Goal: Information Seeking & Learning: Learn about a topic

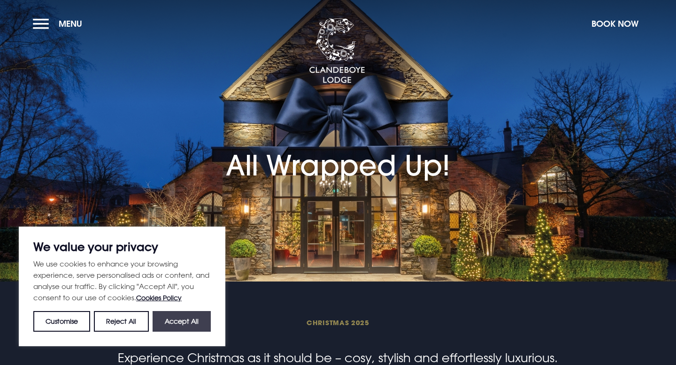
click at [177, 324] on button "Accept All" at bounding box center [182, 321] width 58 height 21
checkbox input "true"
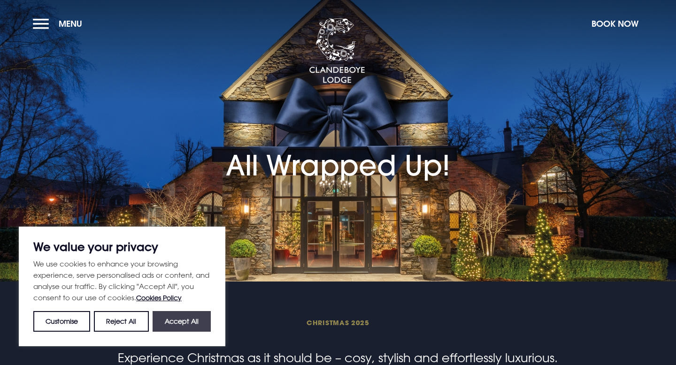
checkbox input "true"
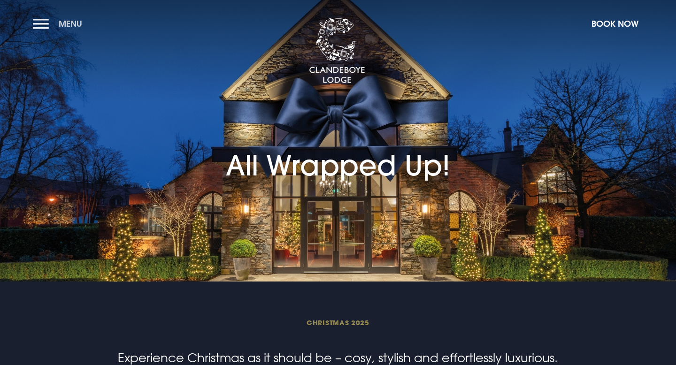
click at [38, 25] on button "Menu" at bounding box center [60, 24] width 54 height 20
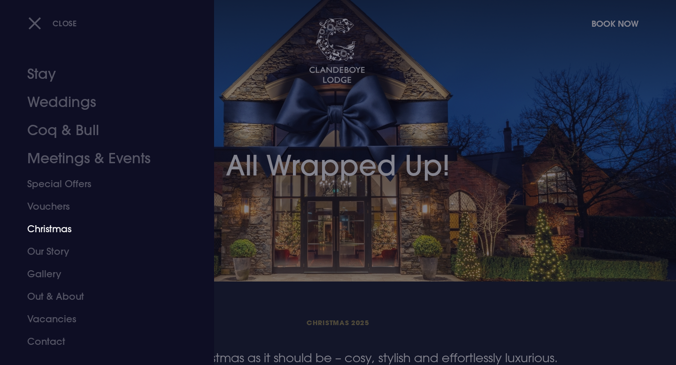
click at [59, 224] on link "Christmas" at bounding box center [101, 229] width 148 height 23
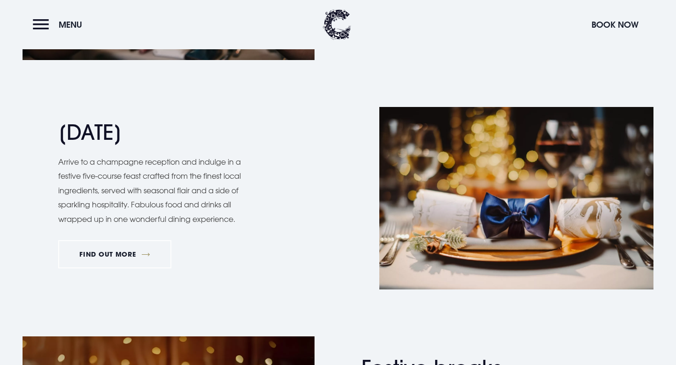
scroll to position [904, 0]
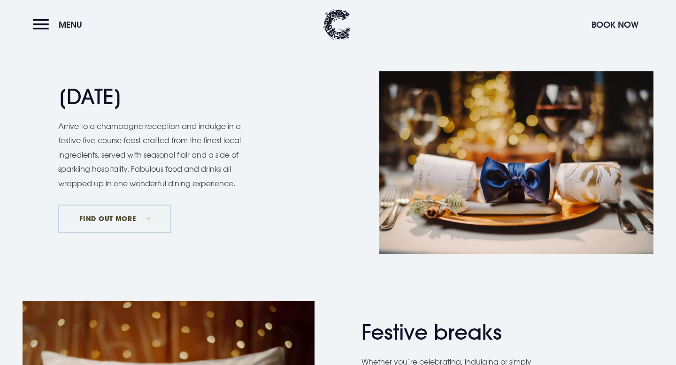
click at [122, 224] on link "FIND OUT MORE" at bounding box center [114, 219] width 113 height 28
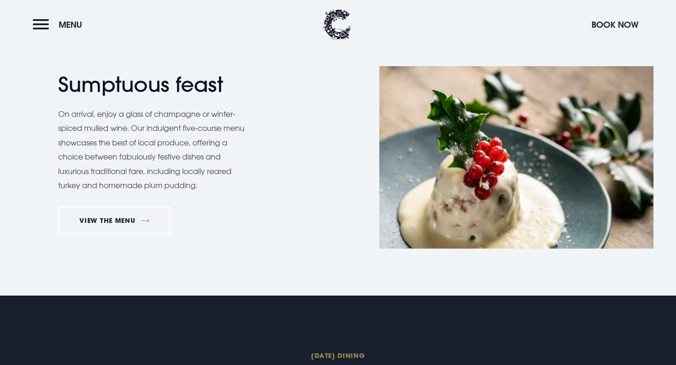
scroll to position [703, 0]
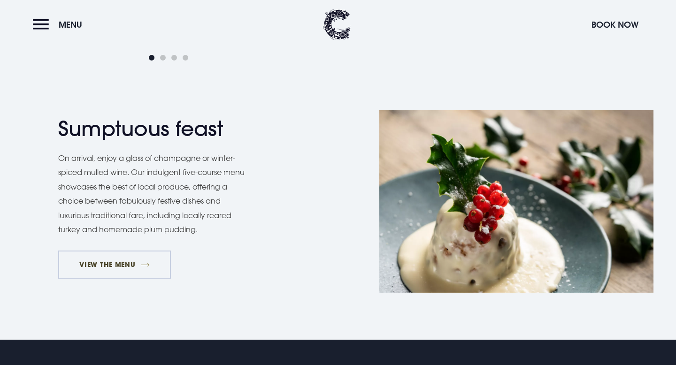
click at [146, 268] on link "VIEW THE MENU" at bounding box center [114, 265] width 113 height 28
